Goal: Task Accomplishment & Management: Use online tool/utility

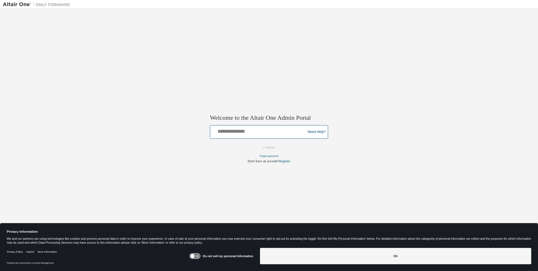
click at [259, 131] on input "text" at bounding box center [259, 131] width 93 height 8
type input "**********"
click at [269, 148] on button "Continue" at bounding box center [269, 147] width 24 height 8
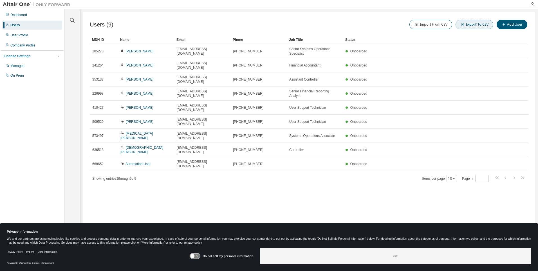
click at [476, 24] on button "Export To CSV" at bounding box center [475, 25] width 38 height 10
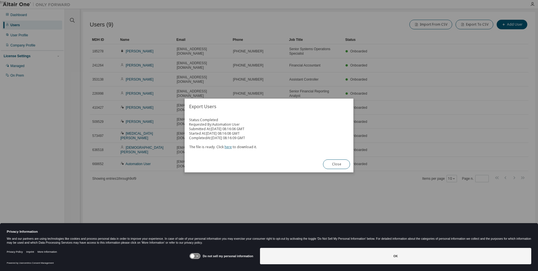
click at [227, 147] on link "here" at bounding box center [228, 146] width 7 height 5
click at [337, 164] on button "Close" at bounding box center [336, 164] width 27 height 10
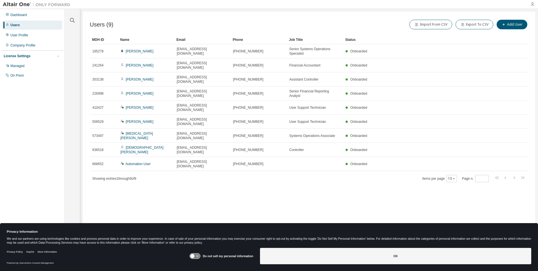
click at [533, 4] on icon "button" at bounding box center [532, 4] width 5 height 5
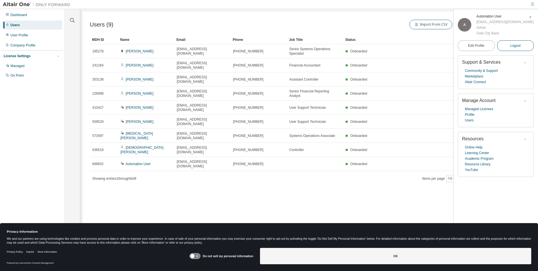
click at [516, 48] on span "Logout" at bounding box center [515, 46] width 10 height 6
